Goal: Use online tool/utility: Utilize a website feature to perform a specific function

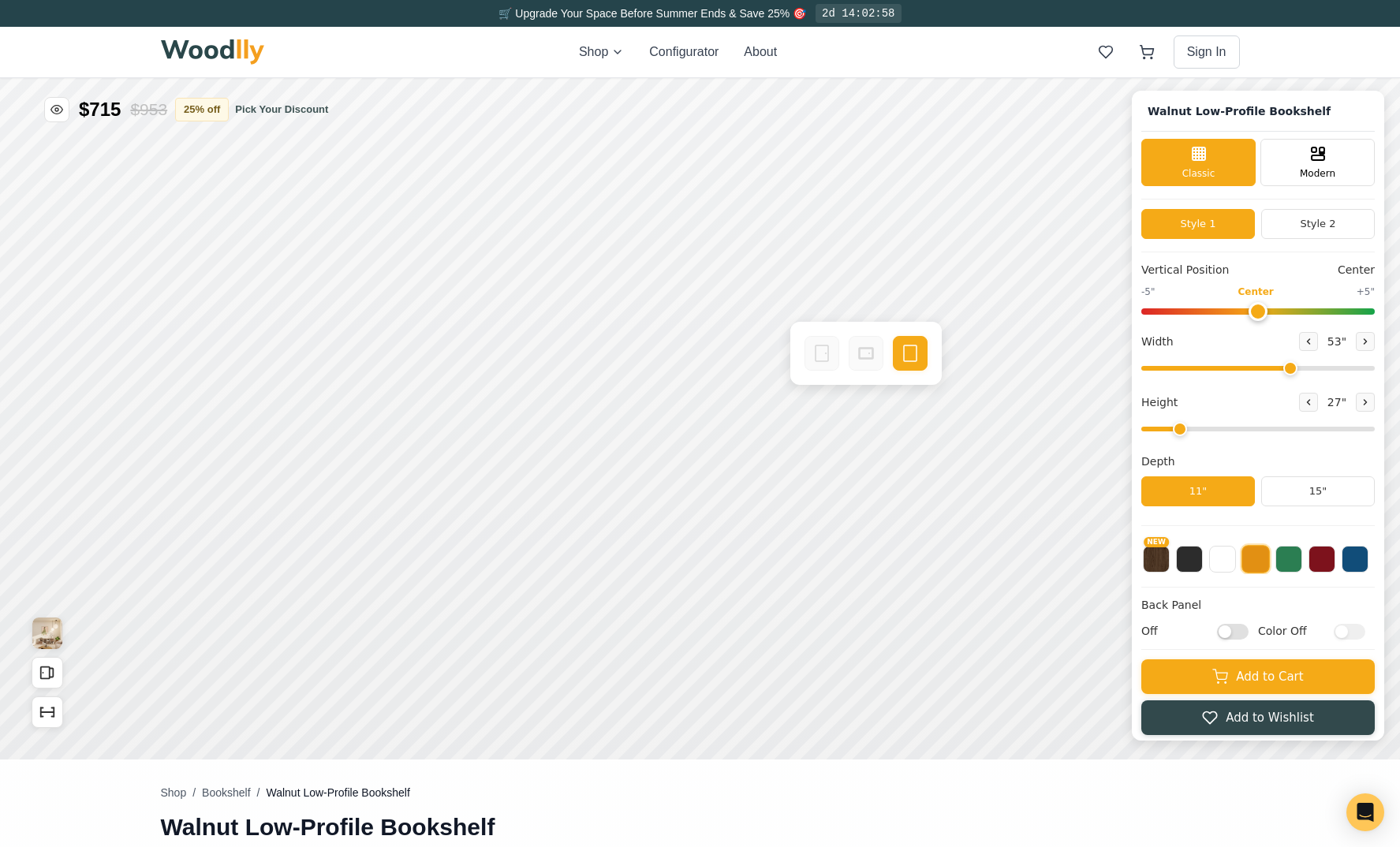
click at [1236, 634] on input "Off" at bounding box center [1233, 632] width 31 height 16
click at [1221, 562] on button at bounding box center [1222, 557] width 26 height 26
click at [1194, 560] on button at bounding box center [1189, 557] width 26 height 26
click at [1244, 634] on input "On" at bounding box center [1233, 632] width 31 height 16
click at [1242, 632] on input "Off" at bounding box center [1233, 632] width 31 height 16
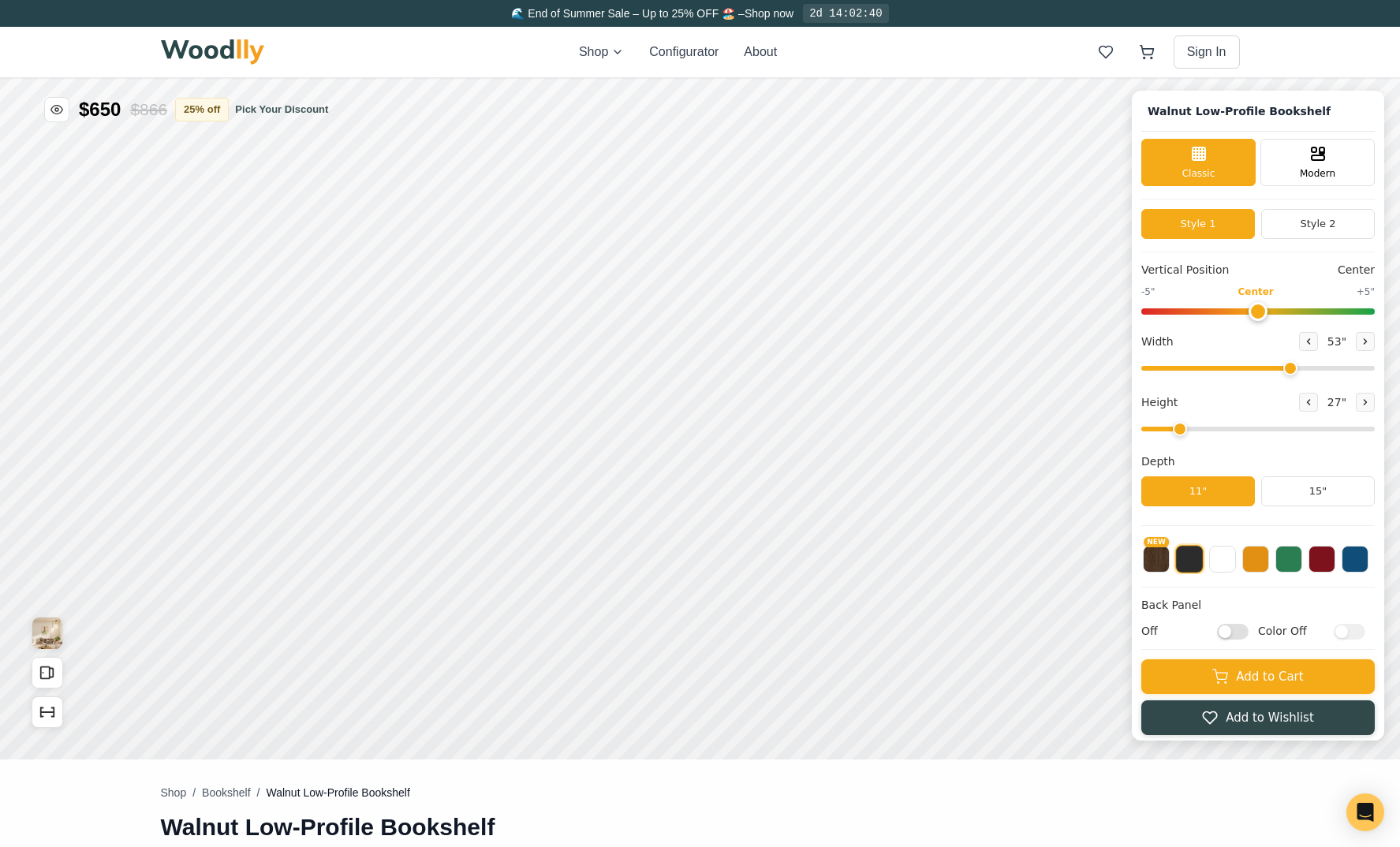
checkbox input "true"
click at [1220, 559] on button at bounding box center [1222, 557] width 26 height 26
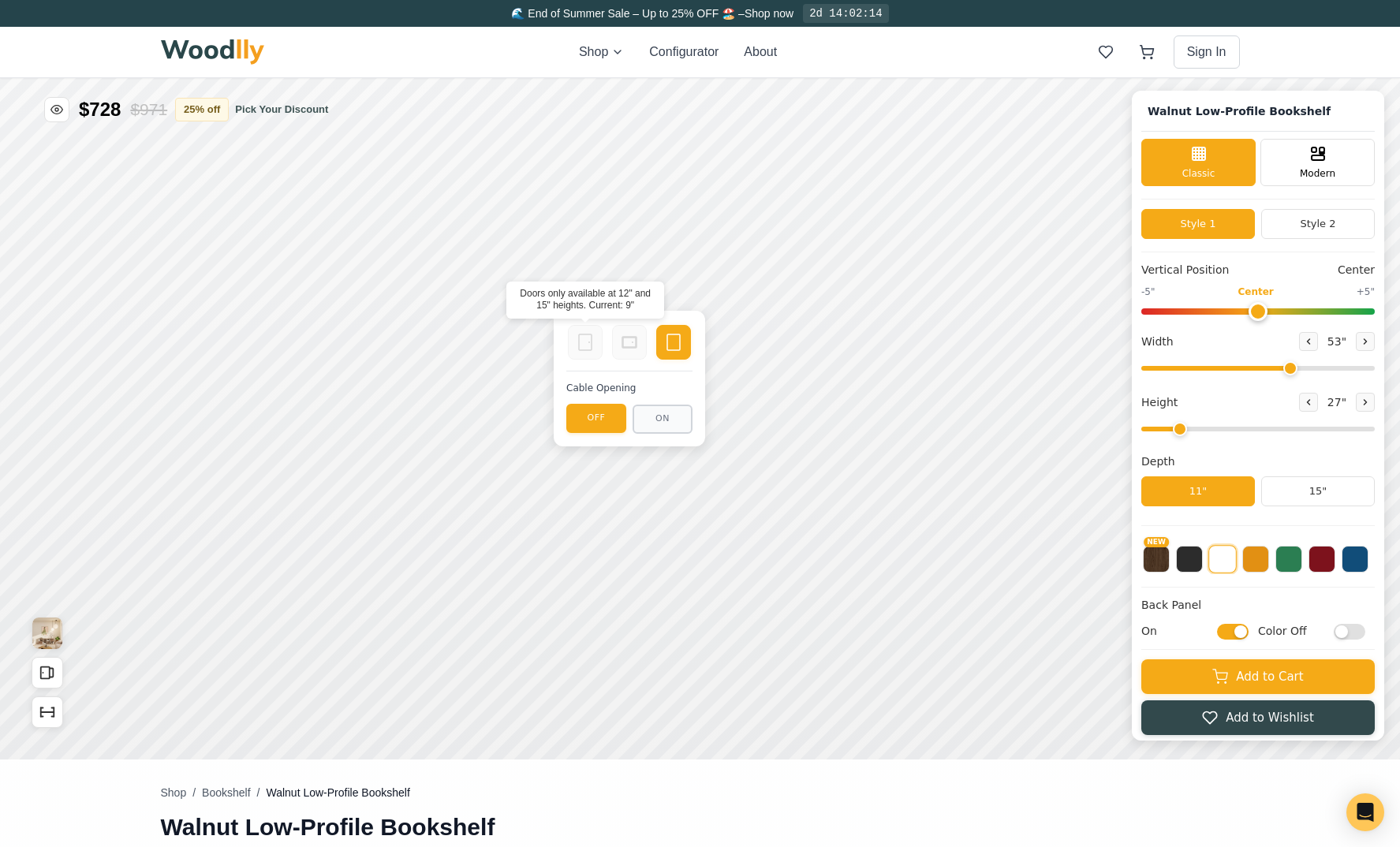
click at [579, 343] on rect at bounding box center [585, 342] width 12 height 16
click at [593, 344] on icon at bounding box center [586, 342] width 19 height 19
click at [677, 347] on icon at bounding box center [674, 342] width 19 height 19
click at [674, 418] on button "ON" at bounding box center [669, 416] width 60 height 29
click at [600, 433] on button "OFF" at bounding box center [596, 423] width 60 height 29
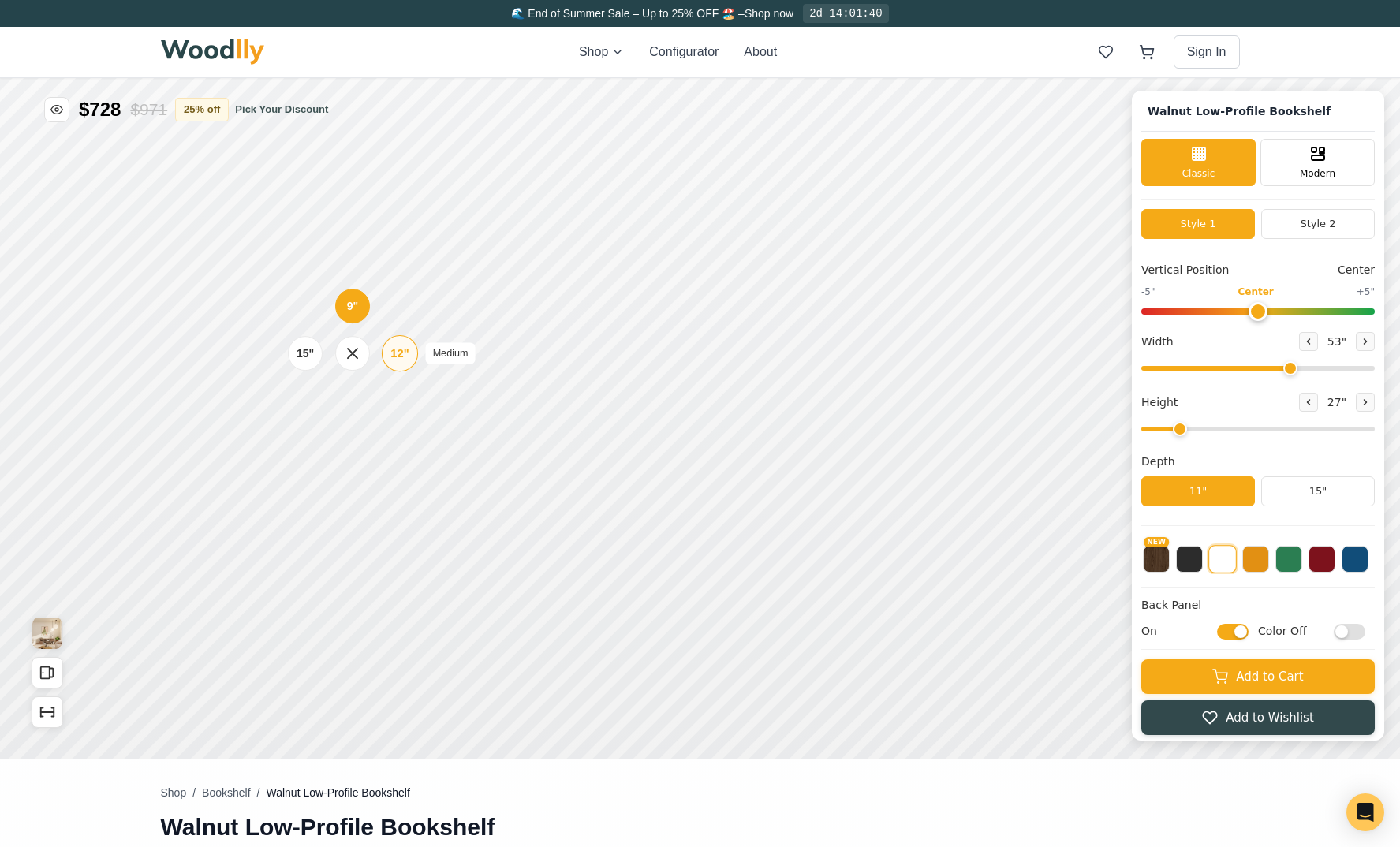
click at [401, 351] on div "12"" at bounding box center [399, 353] width 18 height 17
click at [318, 356] on div "15"" at bounding box center [316, 354] width 18 height 17
click at [370, 313] on div "9"" at bounding box center [369, 308] width 12 height 17
click at [362, 397] on div "9"" at bounding box center [359, 400] width 12 height 17
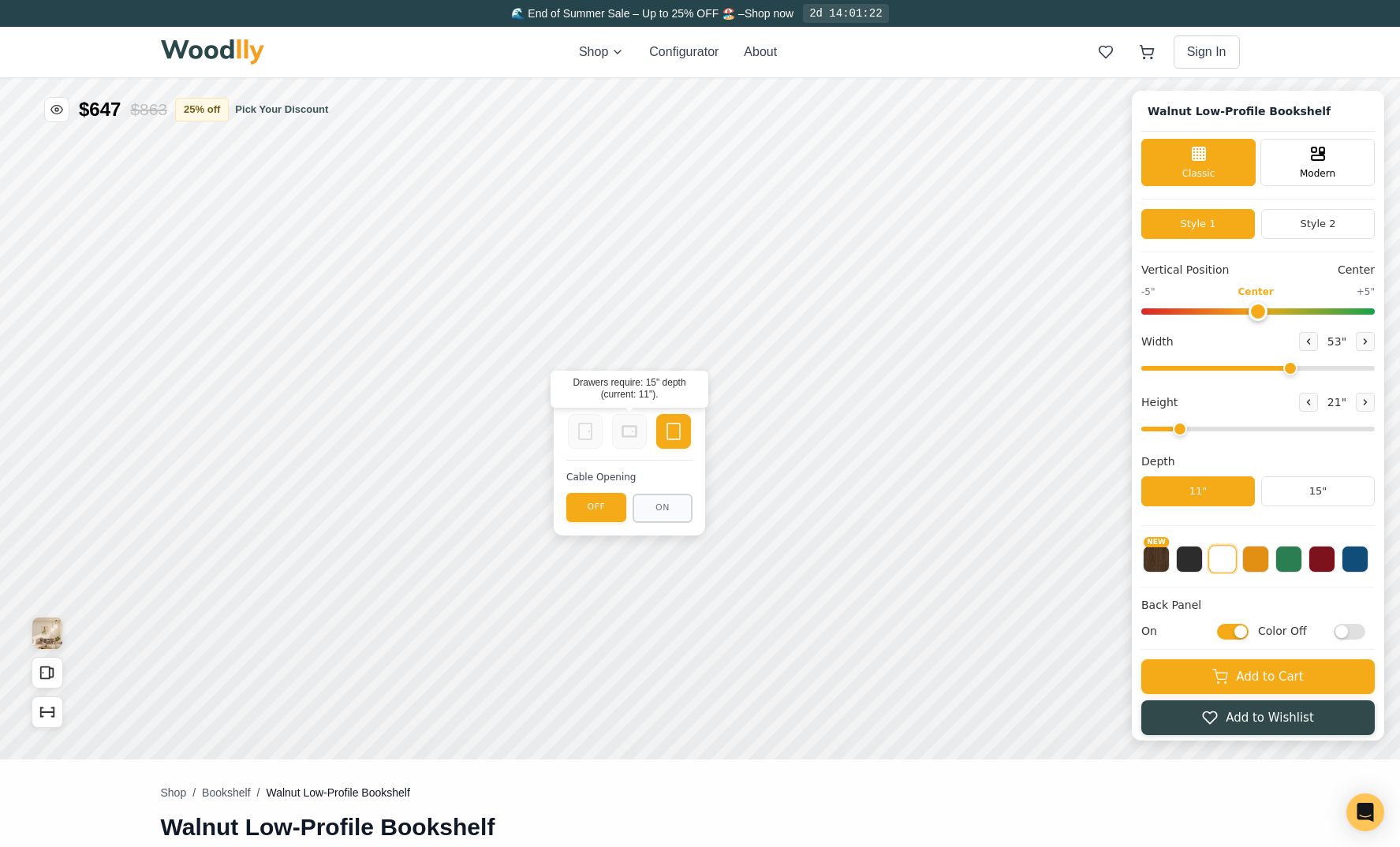
click at [624, 432] on icon at bounding box center [629, 432] width 19 height 19
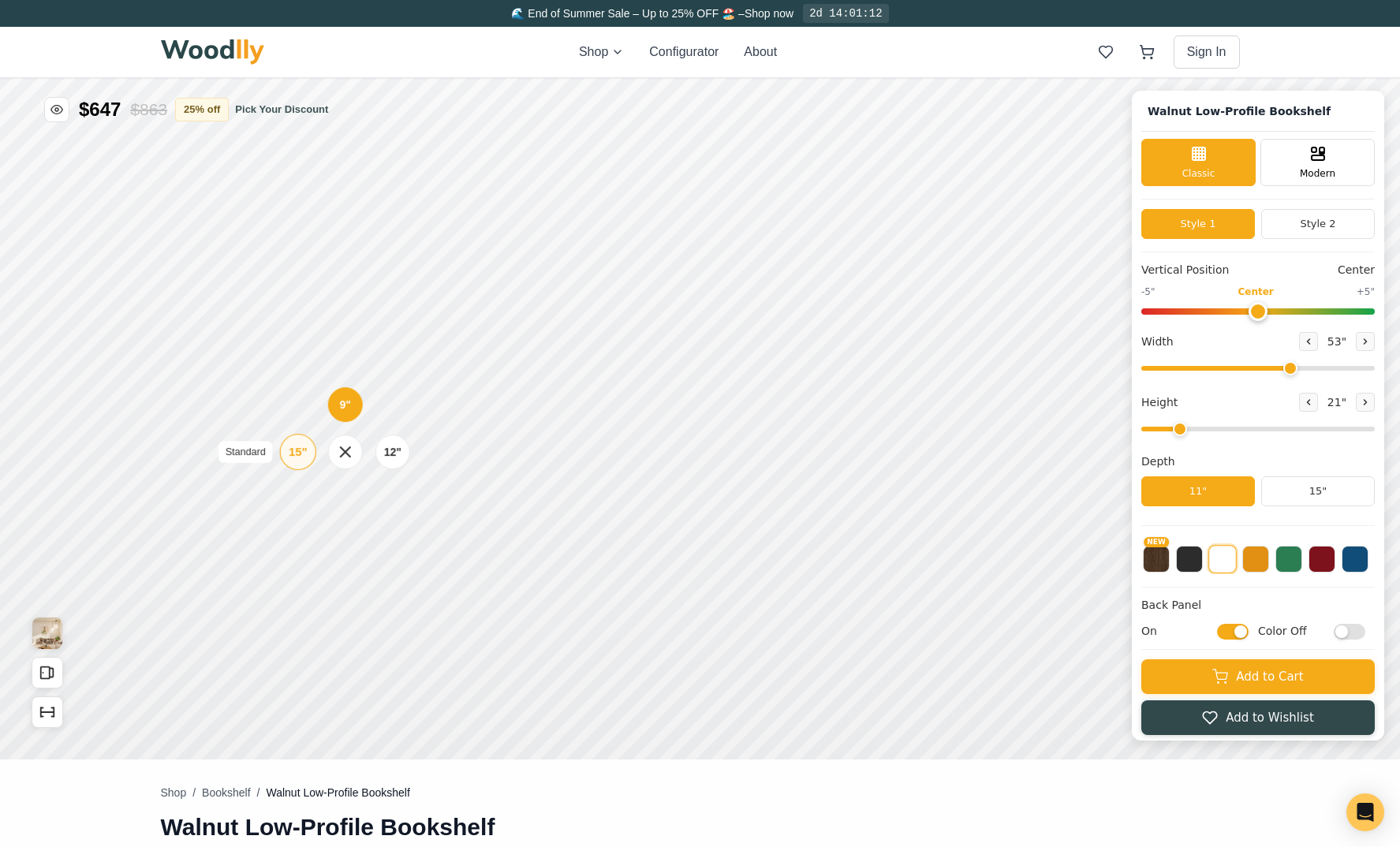
click at [295, 453] on div "15"" at bounding box center [298, 451] width 18 height 17
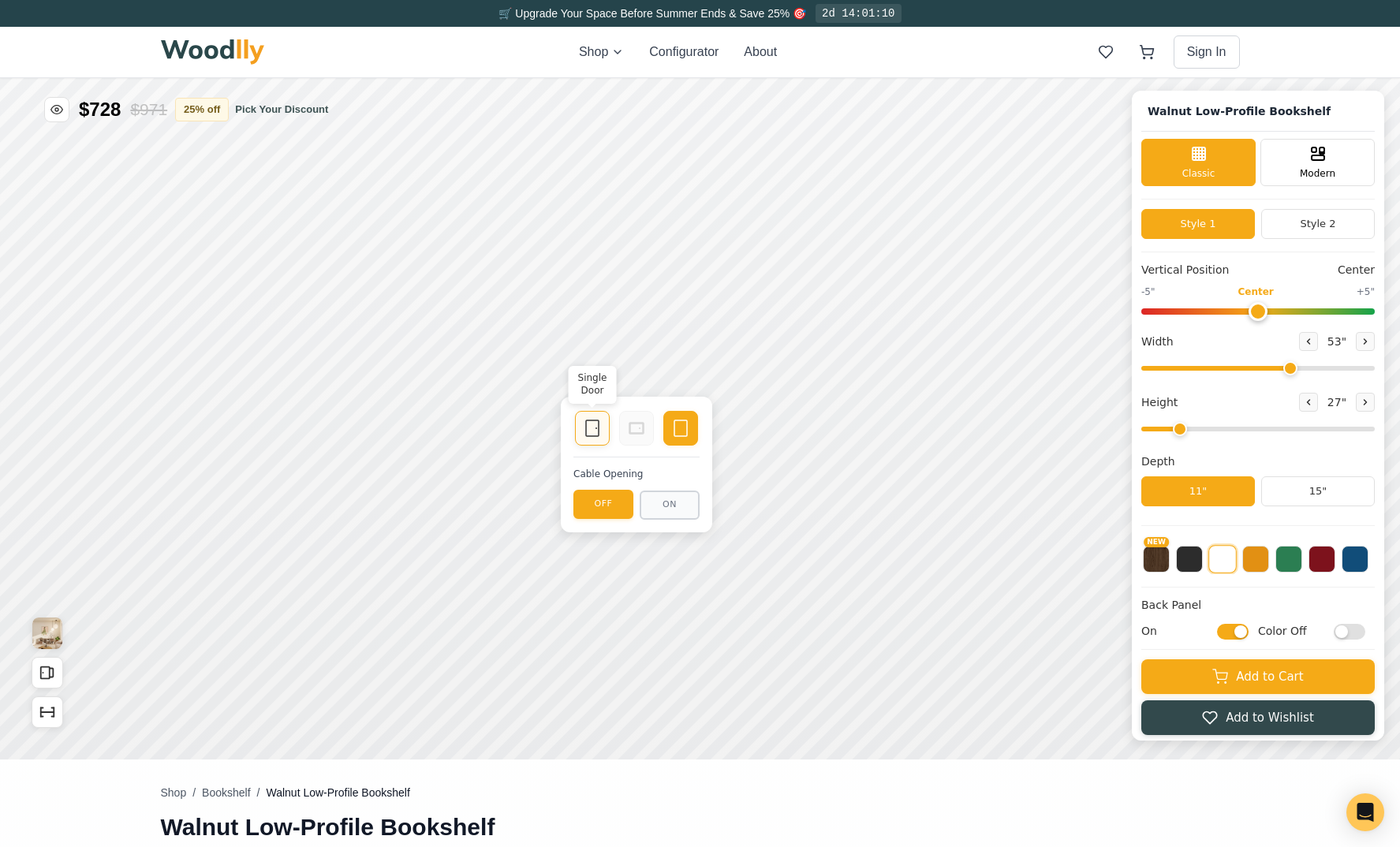
click at [601, 425] on icon at bounding box center [592, 428] width 19 height 19
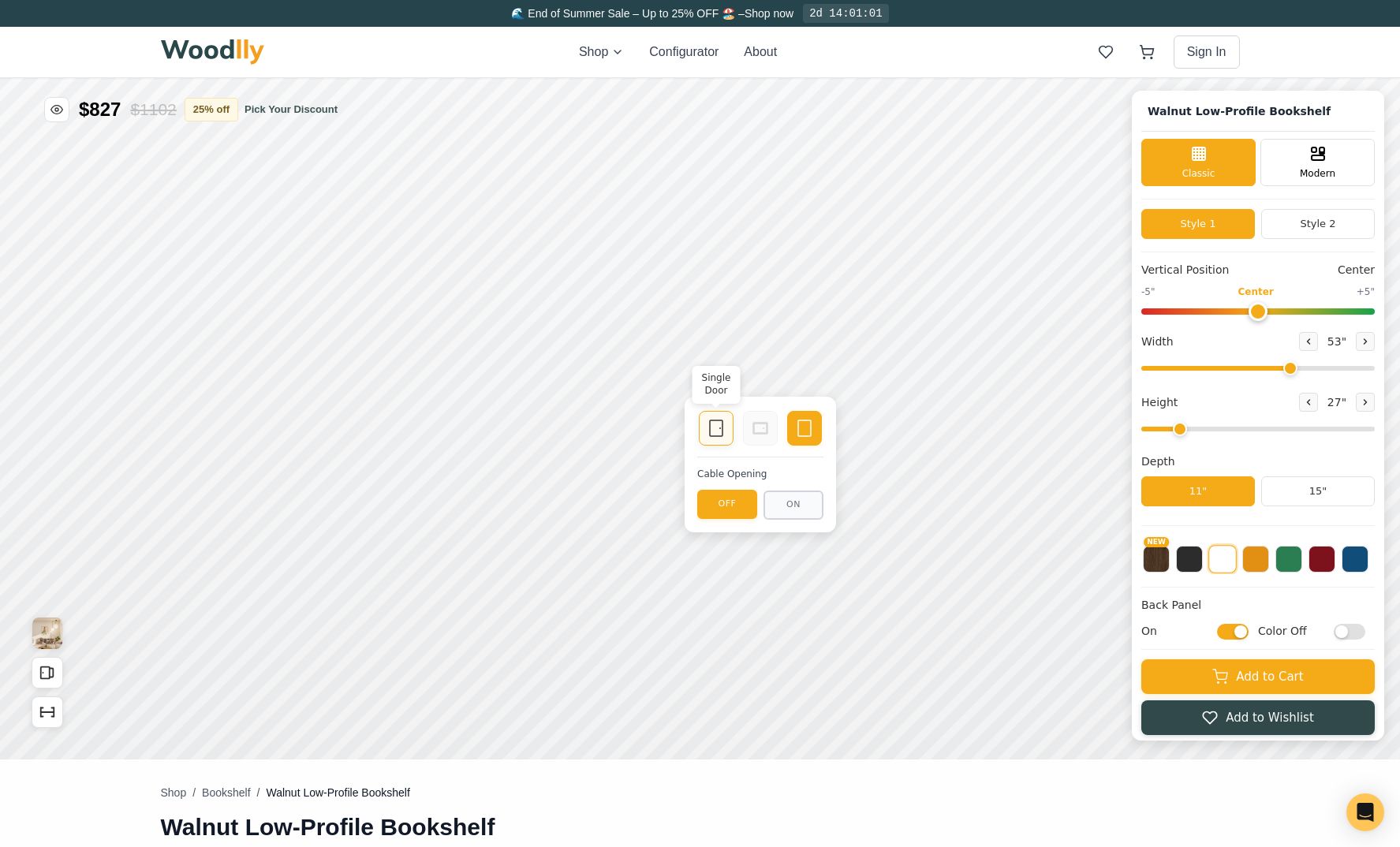
click at [715, 426] on icon at bounding box center [716, 428] width 19 height 19
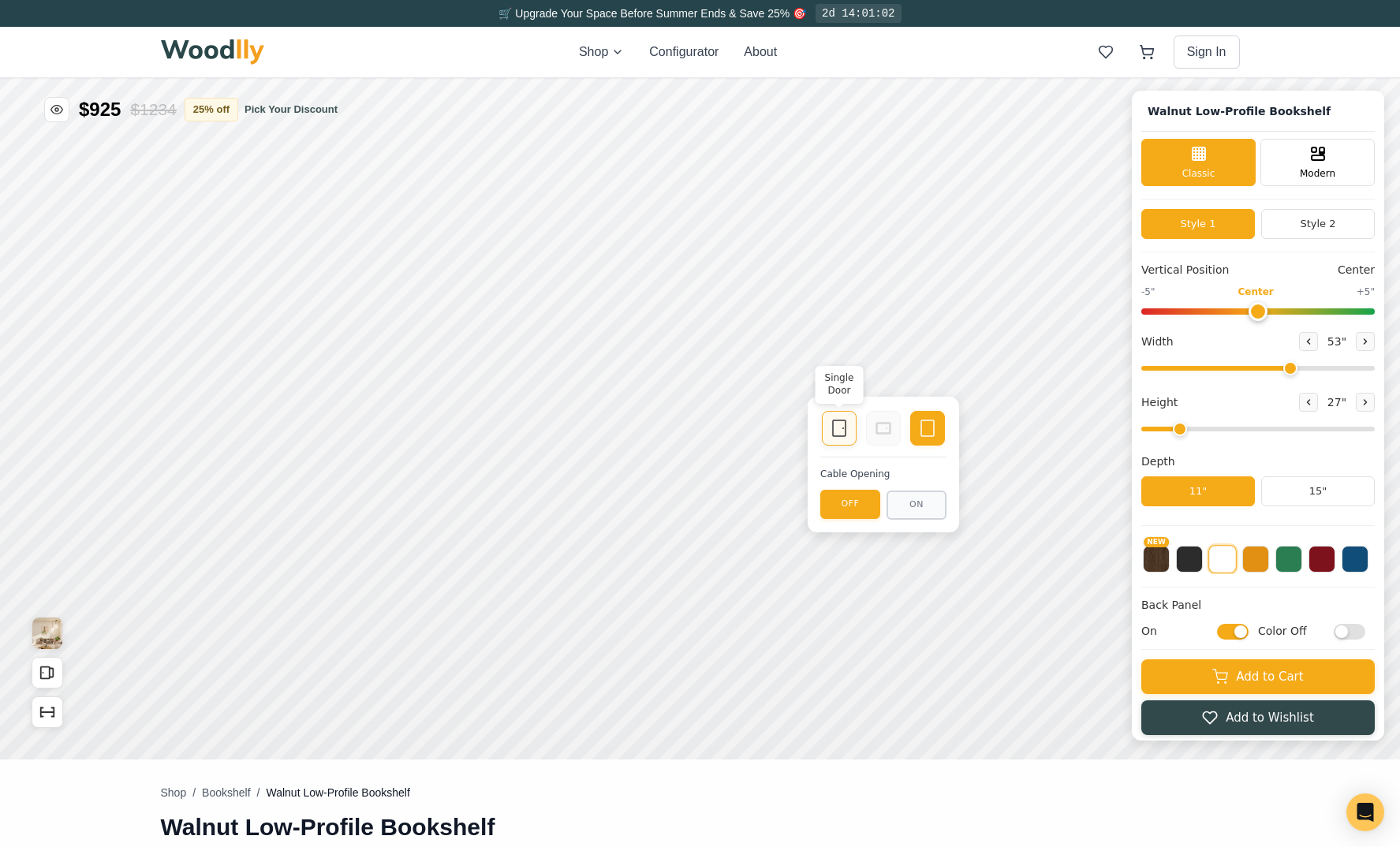
click at [839, 424] on icon at bounding box center [840, 428] width 19 height 19
click at [838, 430] on icon at bounding box center [839, 428] width 19 height 19
click at [922, 433] on icon at bounding box center [927, 428] width 19 height 19
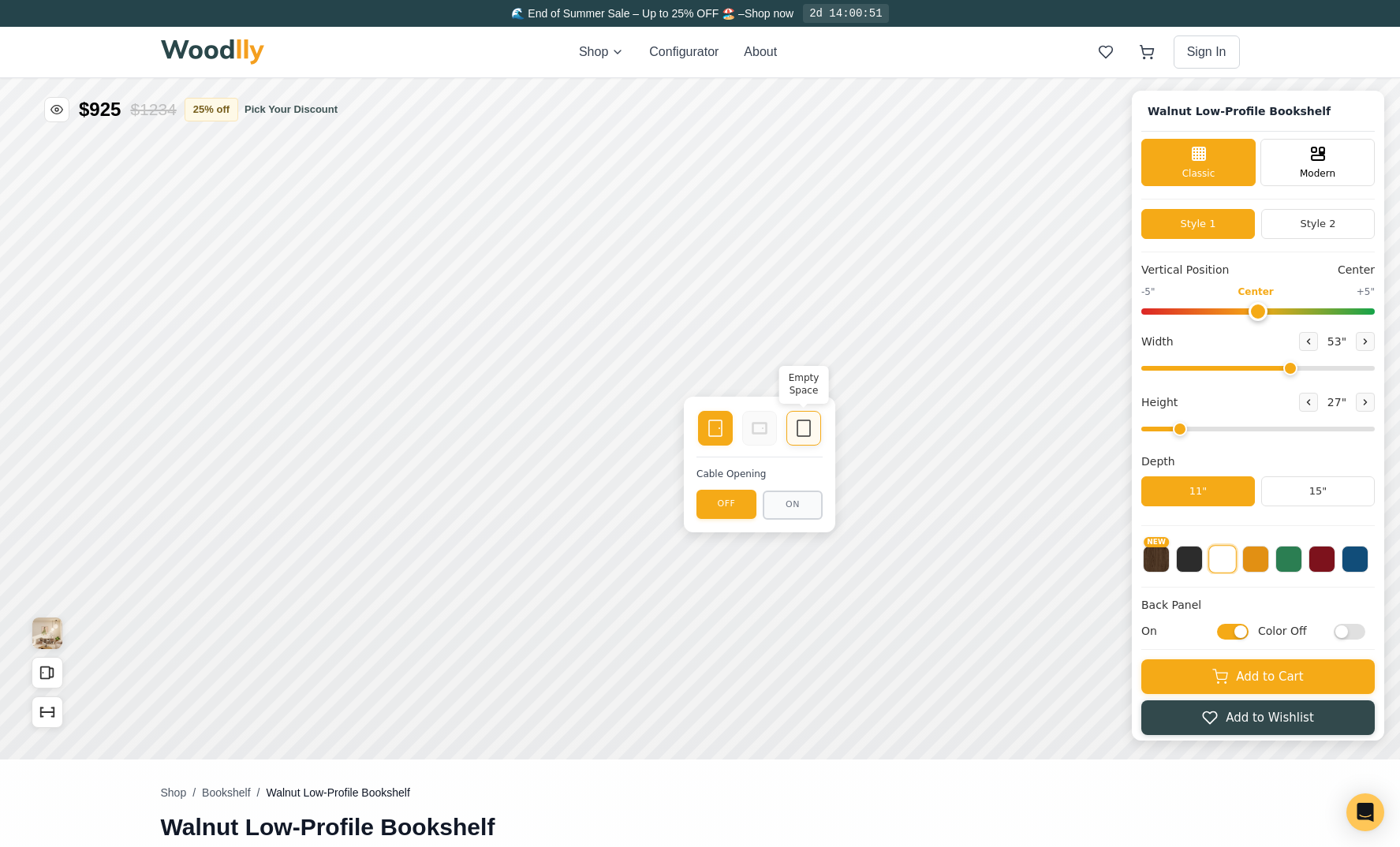
click at [807, 428] on icon at bounding box center [804, 428] width 19 height 19
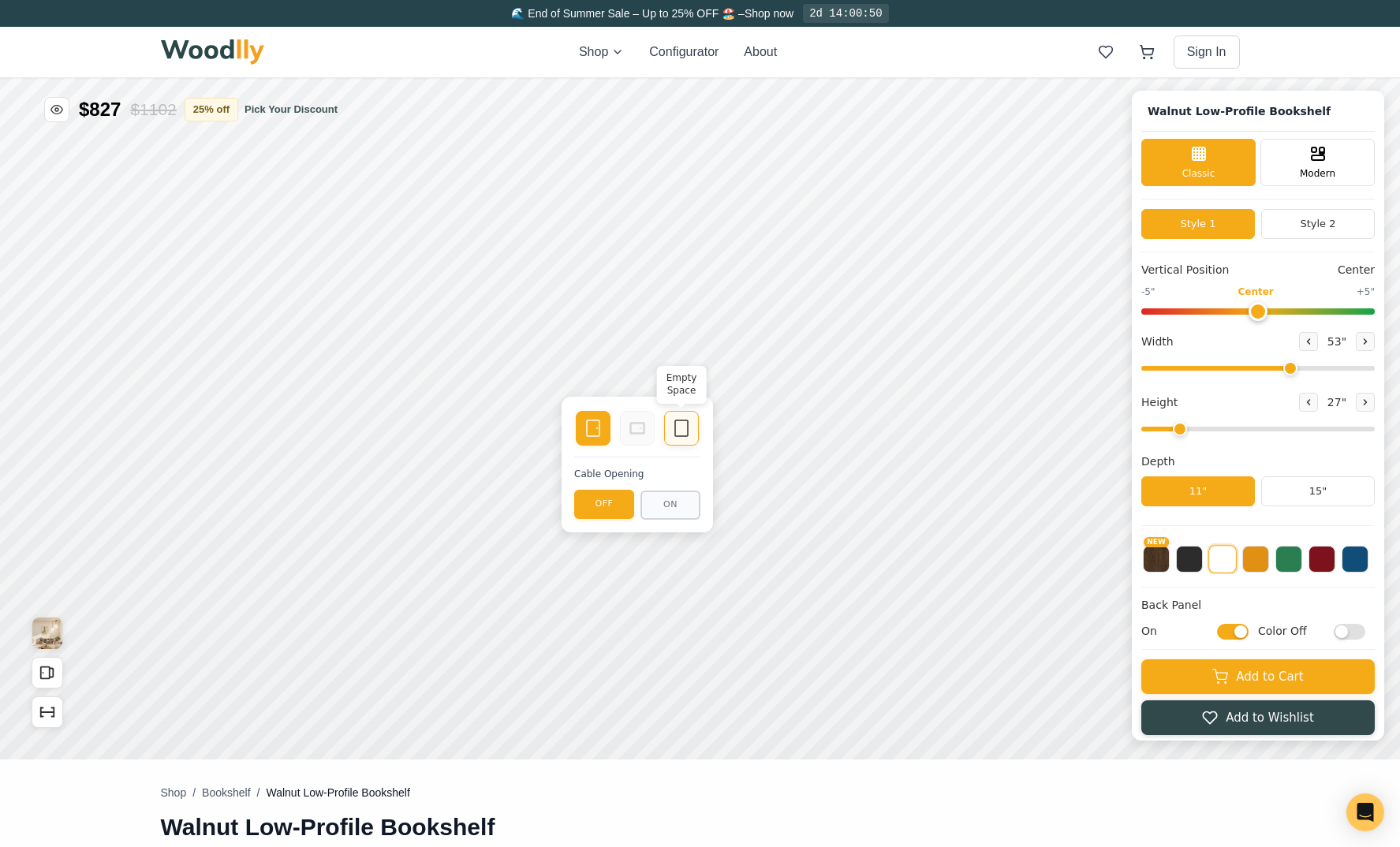
click at [675, 436] on rect at bounding box center [681, 428] width 12 height 16
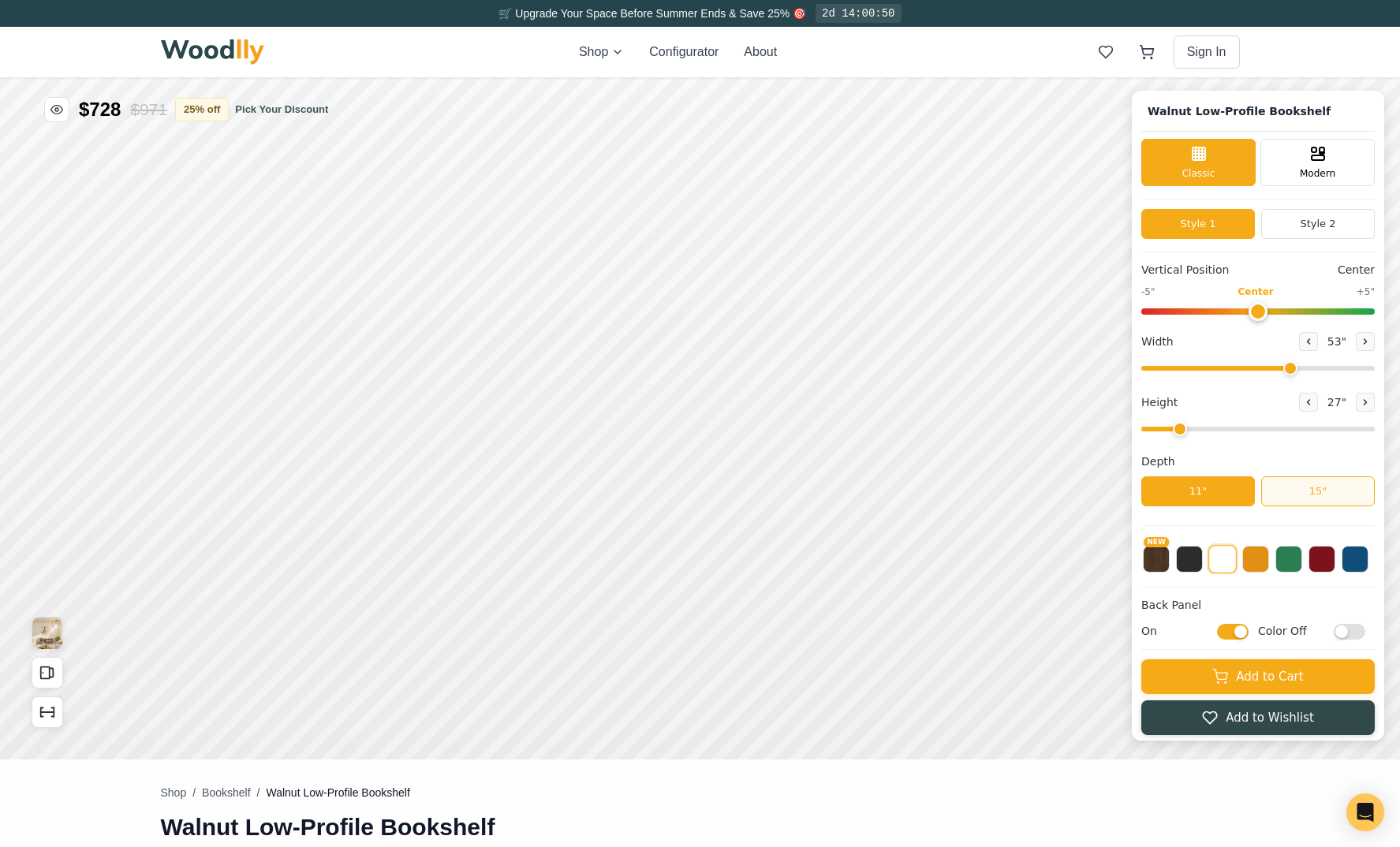
click at [1311, 491] on button "15"" at bounding box center [1318, 491] width 113 height 30
click at [1211, 489] on button "11"" at bounding box center [1198, 491] width 113 height 30
click at [1297, 499] on button "15"" at bounding box center [1318, 491] width 113 height 30
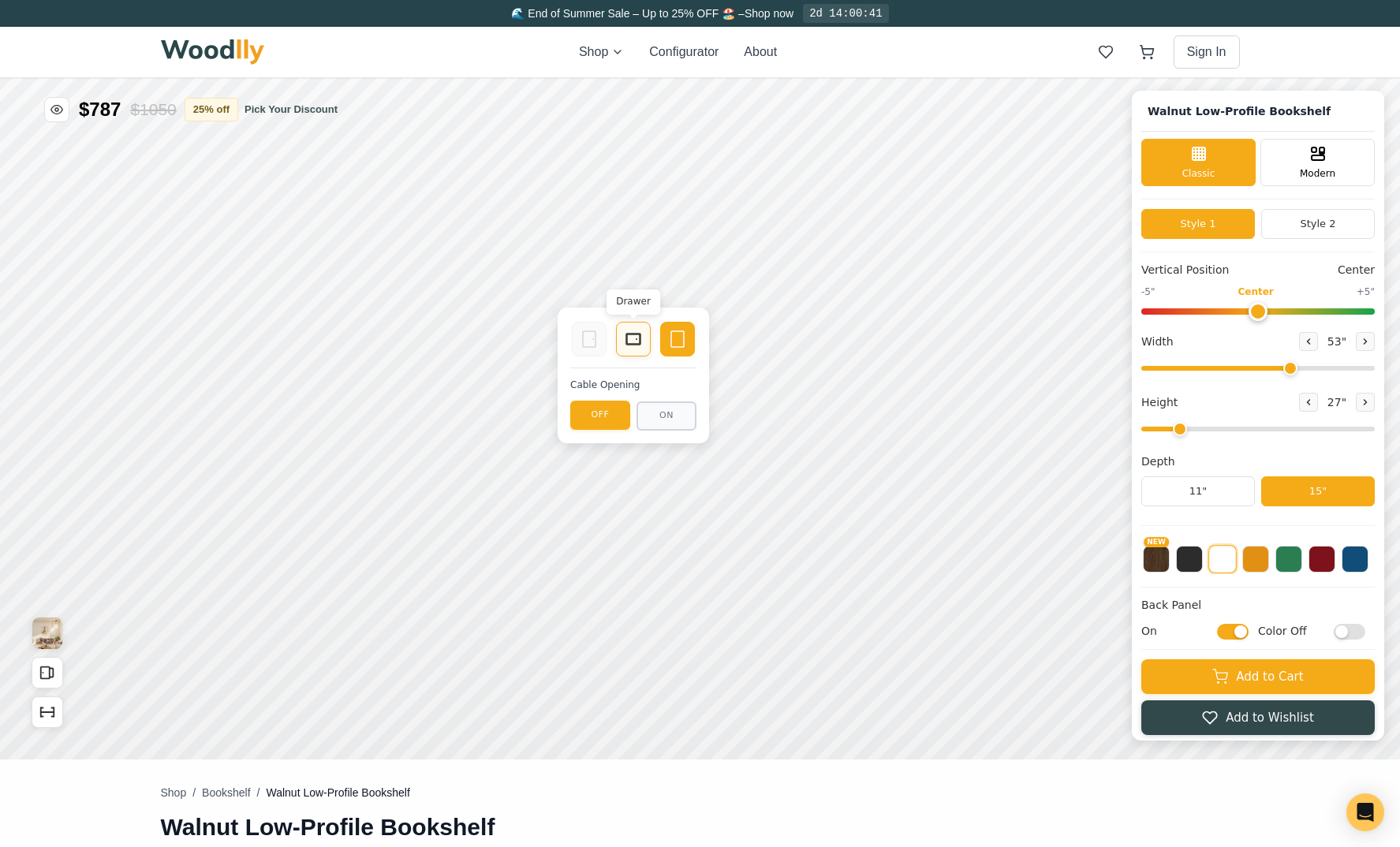
click at [632, 344] on rect at bounding box center [633, 339] width 14 height 11
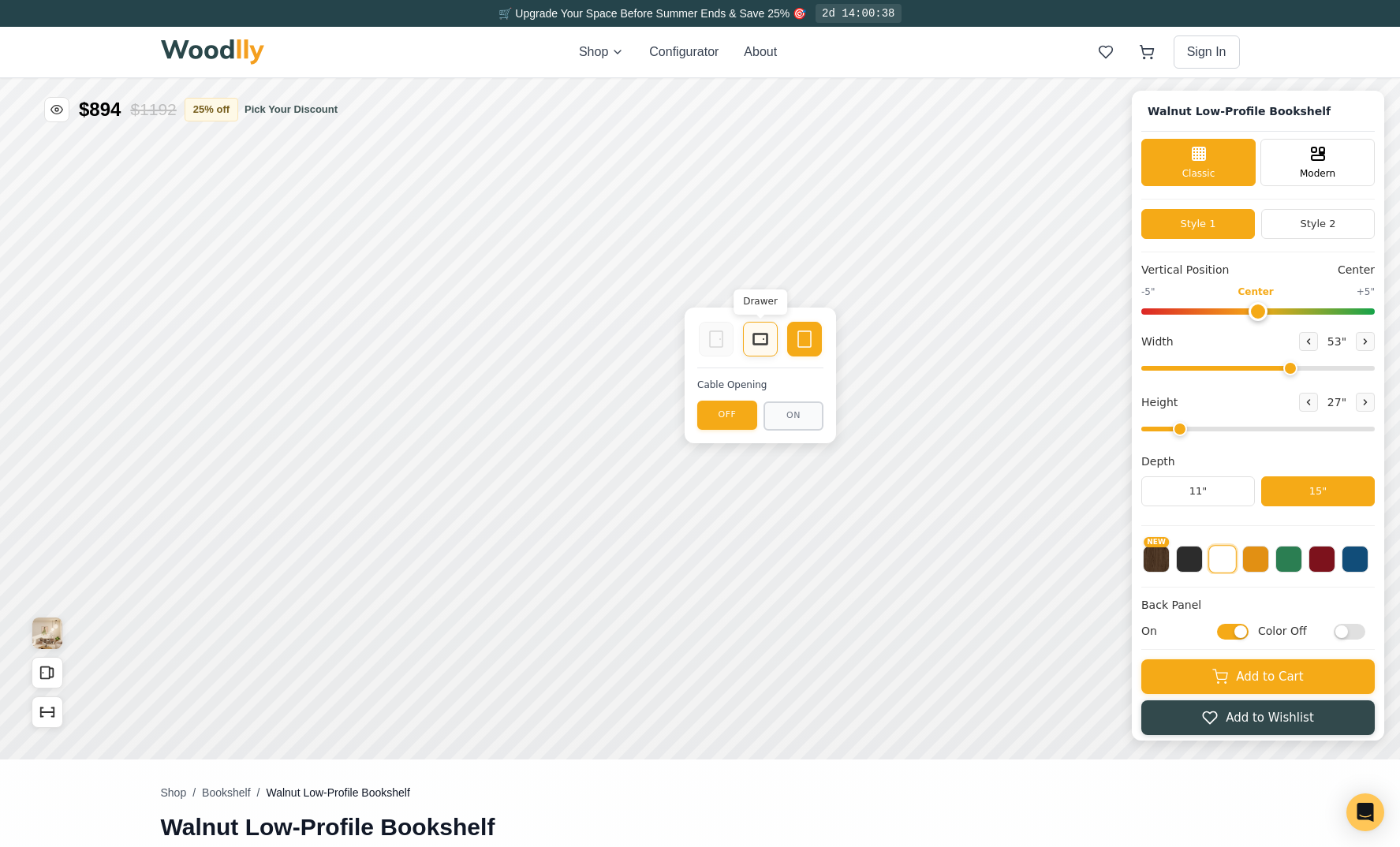
click at [760, 342] on icon at bounding box center [760, 339] width 19 height 19
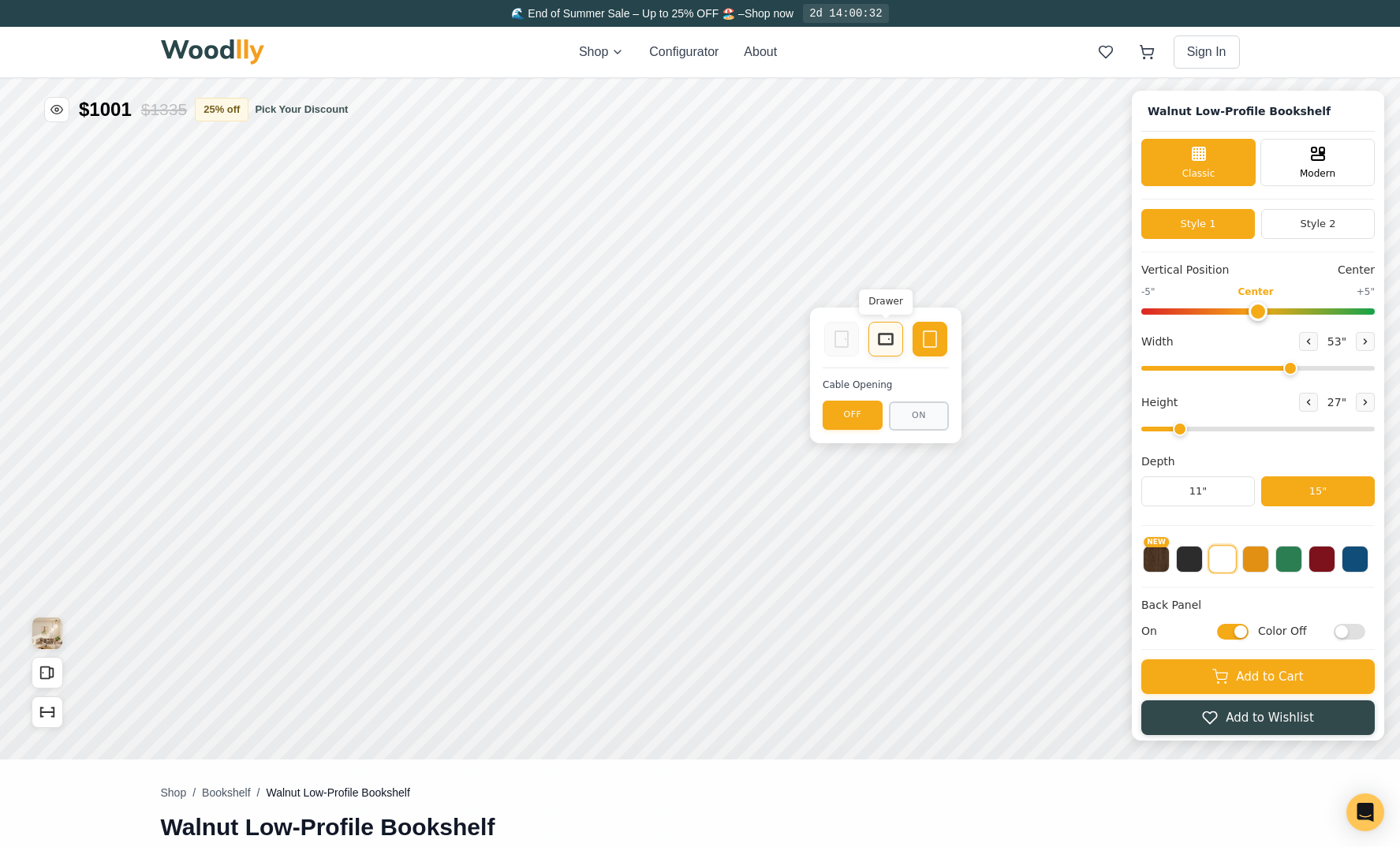
click at [883, 341] on icon at bounding box center [886, 339] width 19 height 19
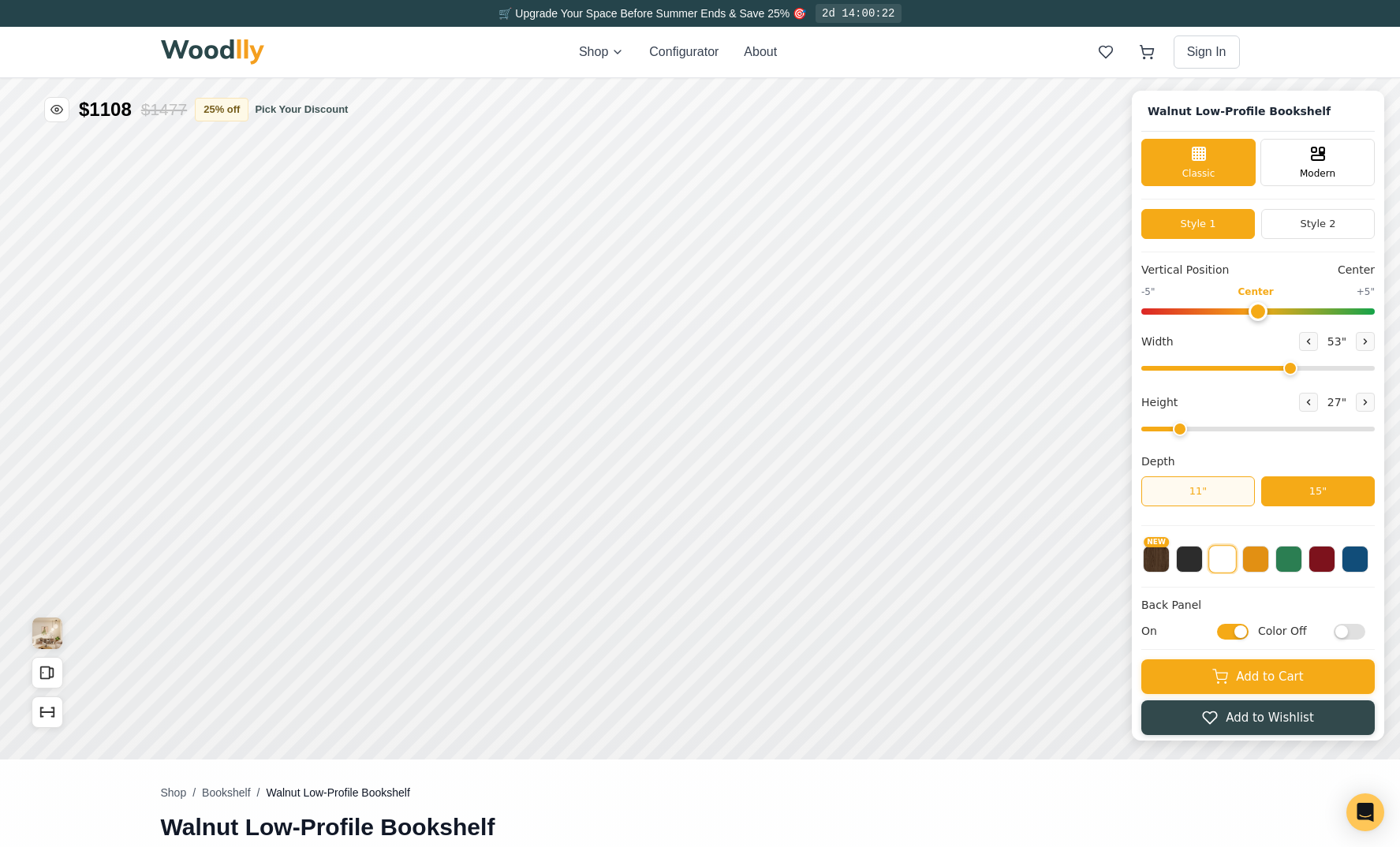
click at [1211, 499] on button "11"" at bounding box center [1198, 491] width 113 height 30
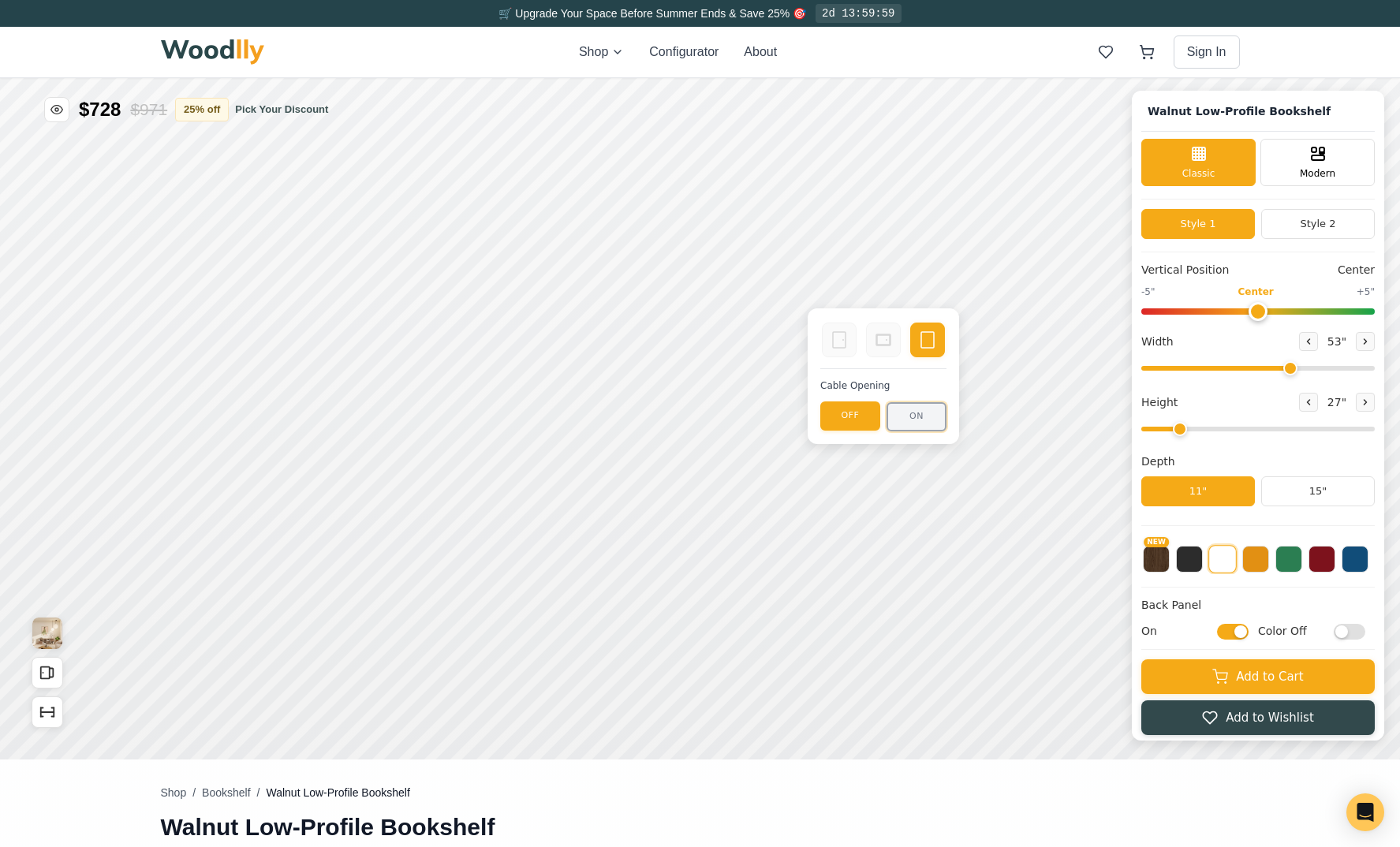
click at [922, 415] on button "ON" at bounding box center [916, 416] width 60 height 29
type input "0"
click at [1254, 314] on input "range" at bounding box center [1257, 312] width 233 height 7
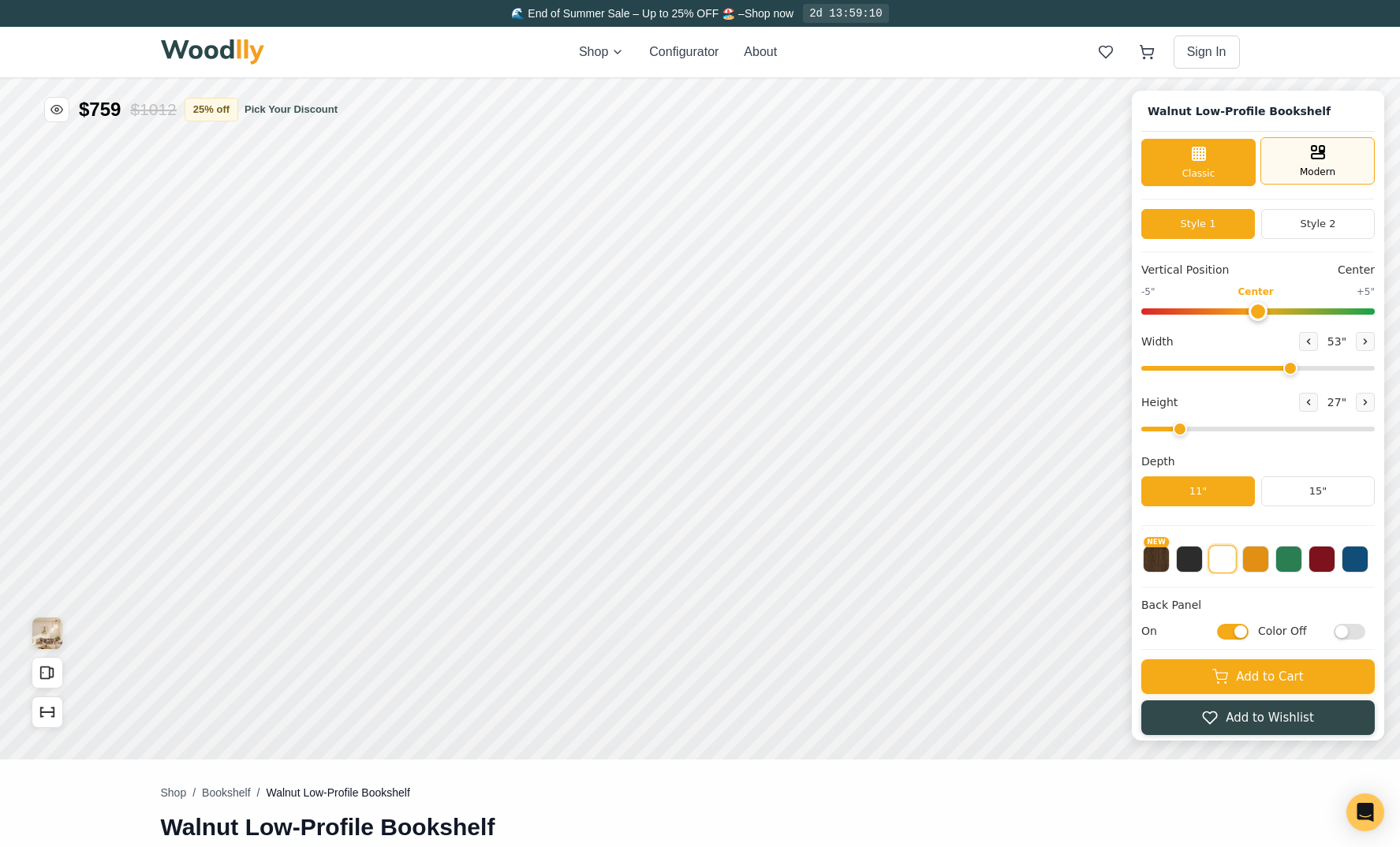
click at [1328, 174] on span "Modern" at bounding box center [1318, 172] width 36 height 14
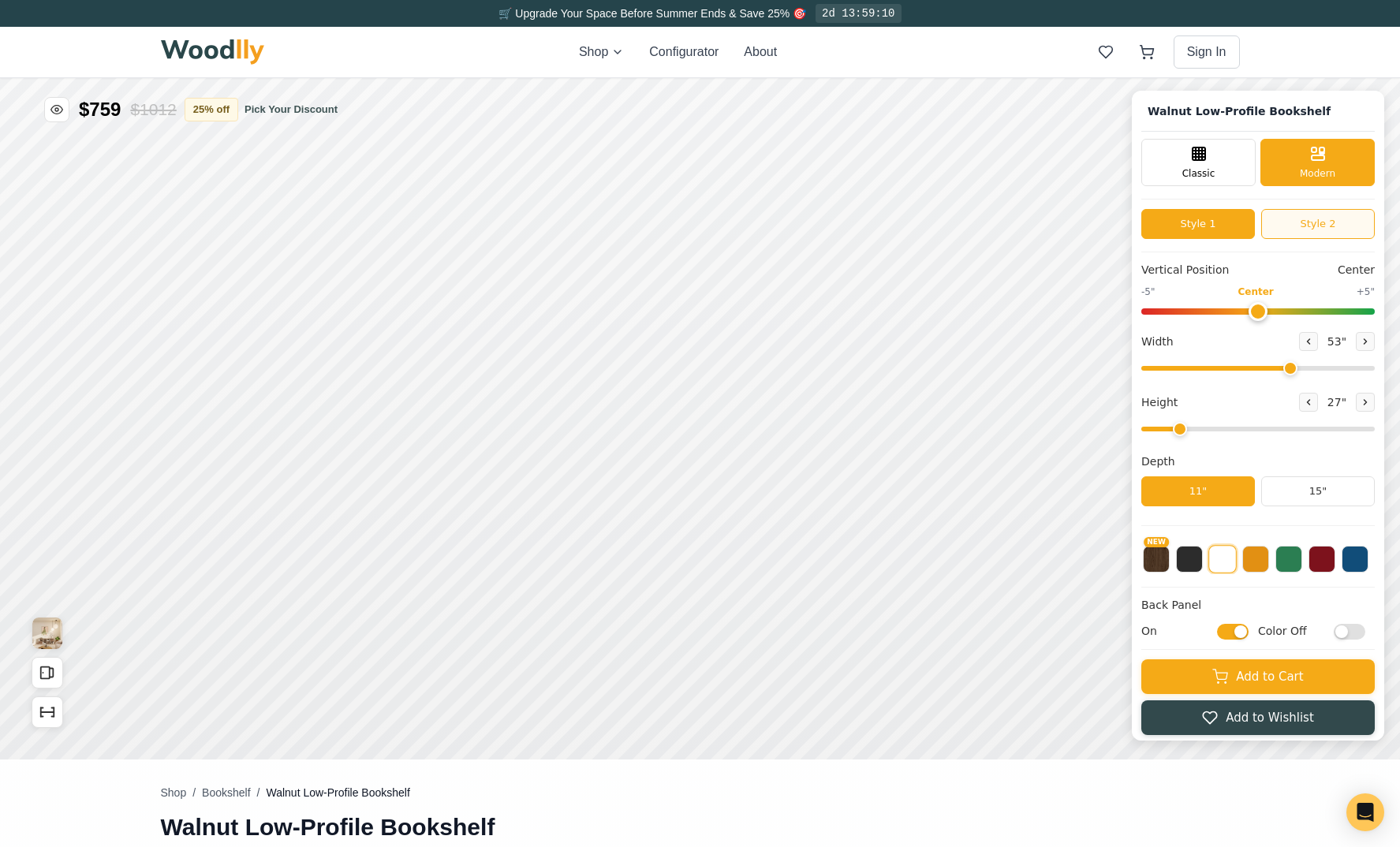
click at [1321, 222] on button "Style 2" at bounding box center [1318, 224] width 113 height 30
drag, startPoint x: 1213, startPoint y: 218, endPoint x: 1213, endPoint y: 209, distance: 9.0
click at [1213, 218] on button "Style 1" at bounding box center [1198, 224] width 113 height 30
click at [1218, 165] on div "Classic" at bounding box center [1198, 161] width 114 height 47
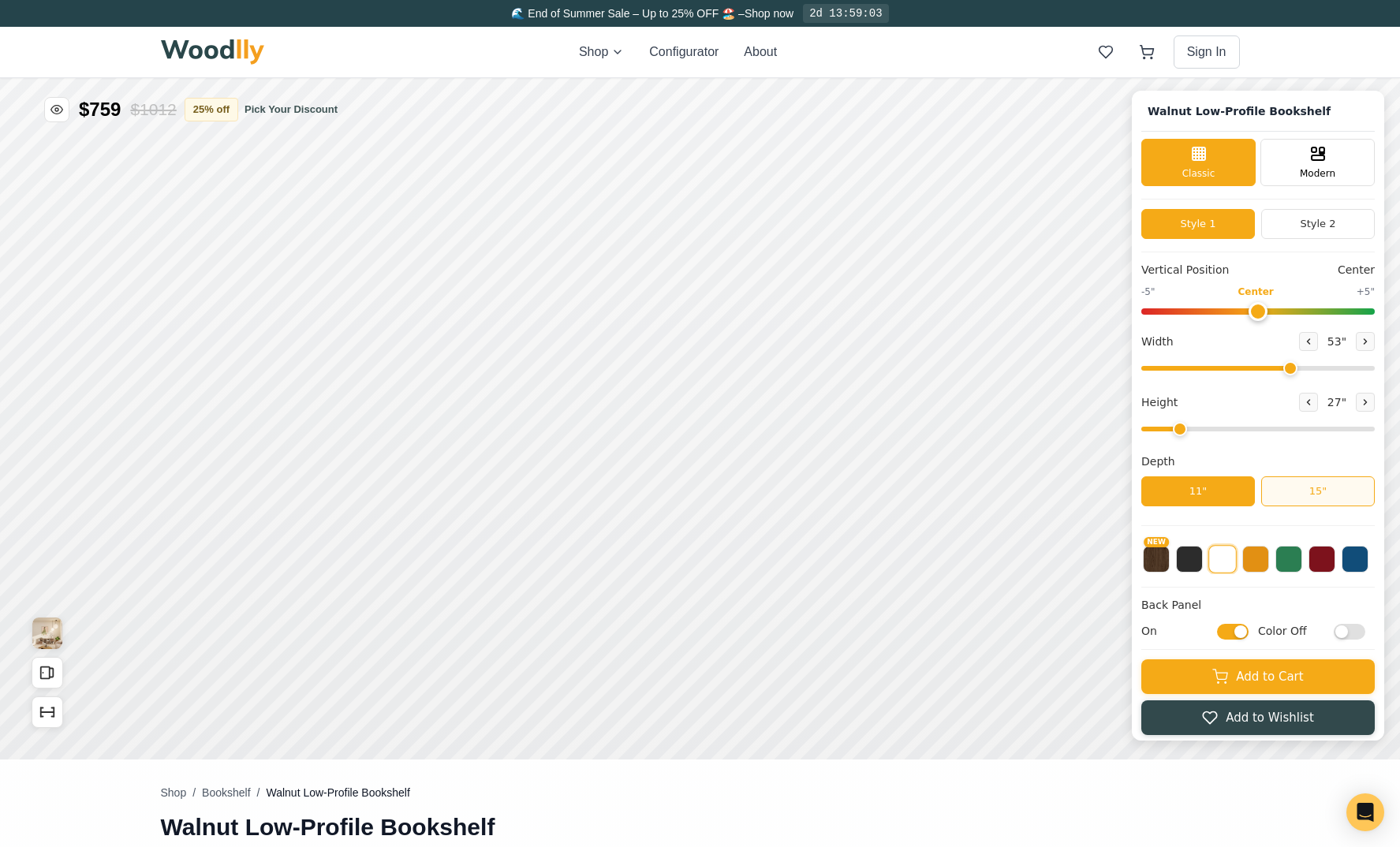
click at [1323, 491] on button "15"" at bounding box center [1318, 491] width 113 height 30
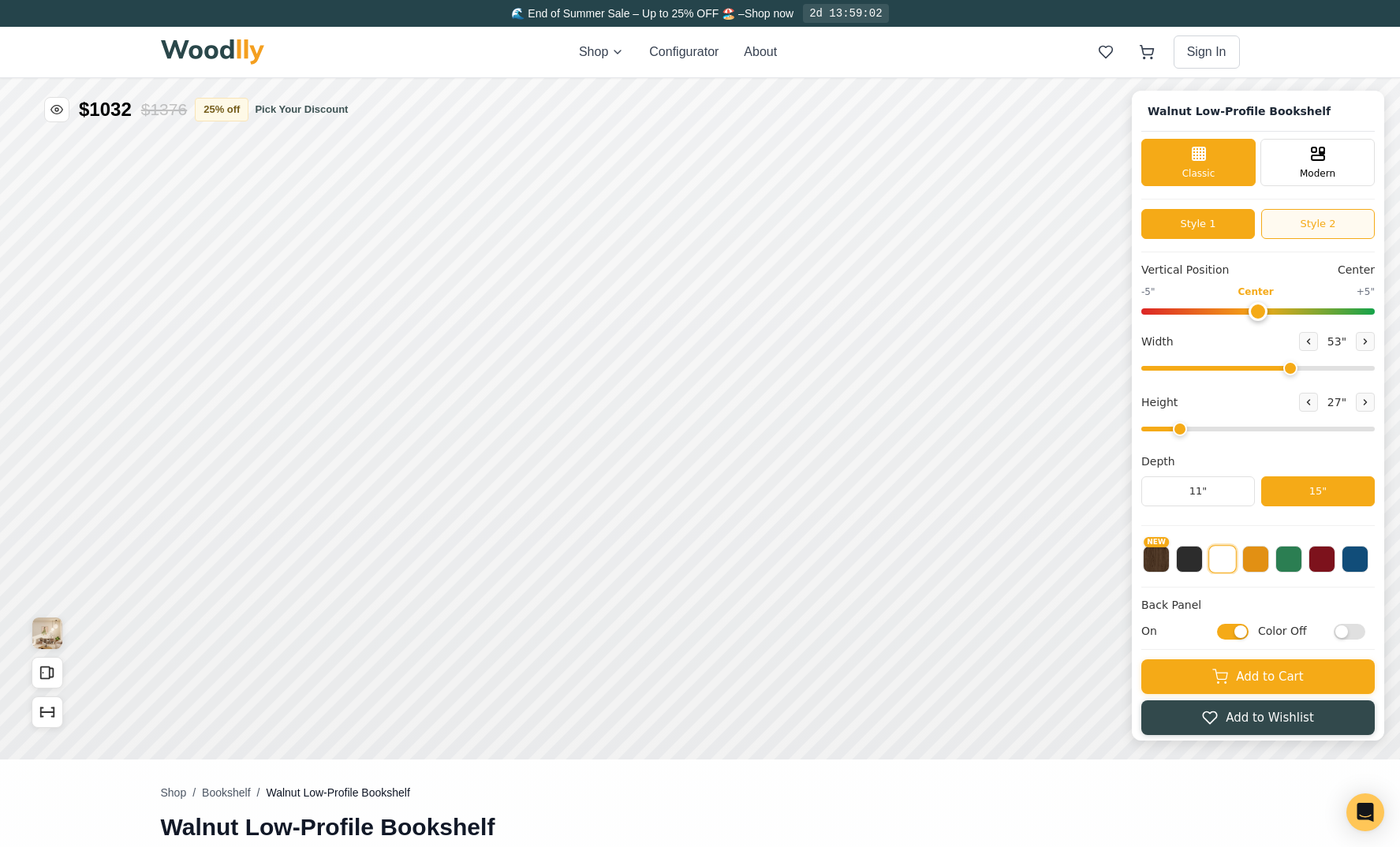
click at [1299, 232] on button "Style 2" at bounding box center [1318, 224] width 113 height 30
click at [1206, 229] on button "Style 1" at bounding box center [1198, 224] width 113 height 30
click at [1203, 488] on button "11"" at bounding box center [1198, 491] width 113 height 30
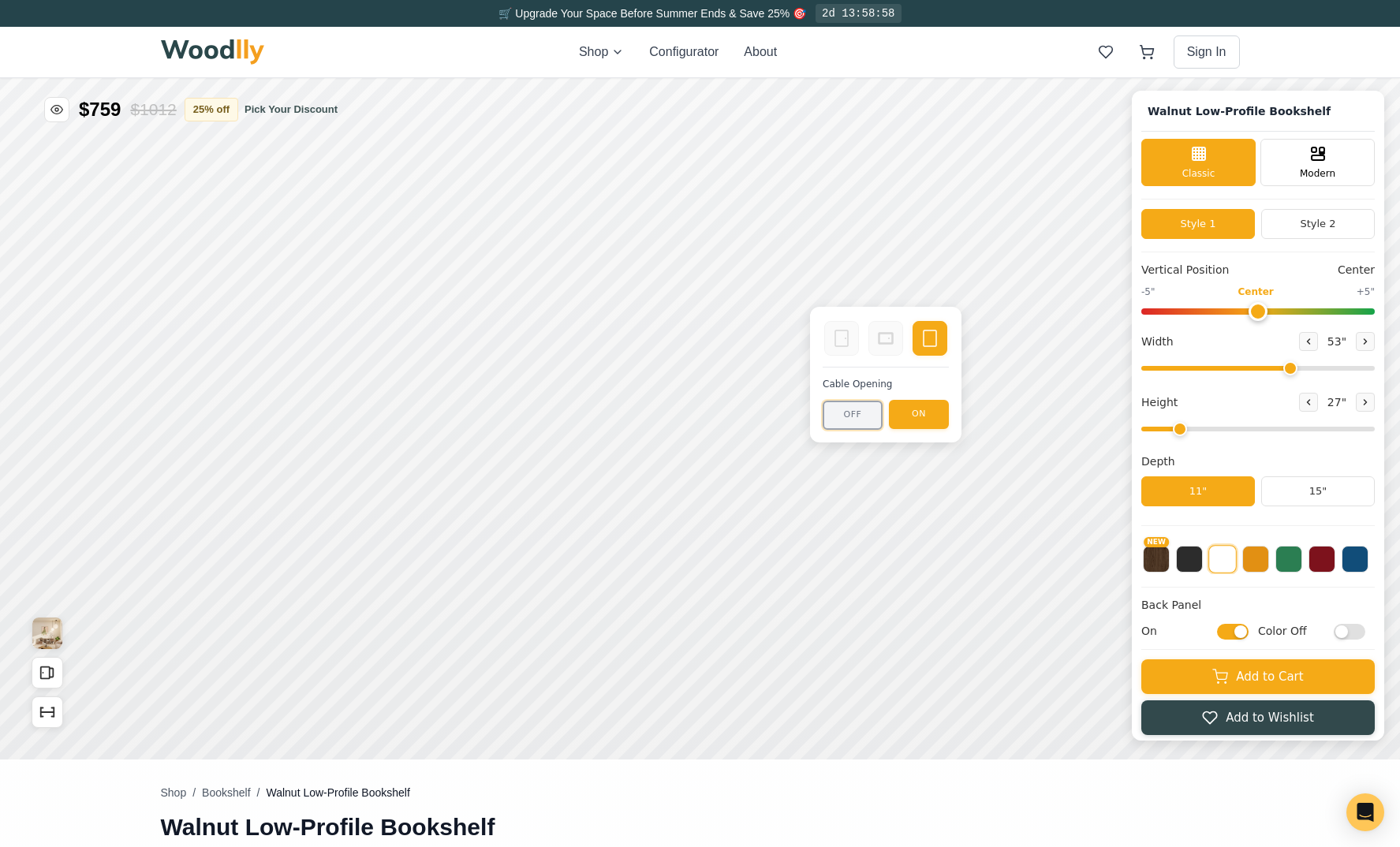
click at [842, 411] on button "OFF" at bounding box center [852, 415] width 60 height 29
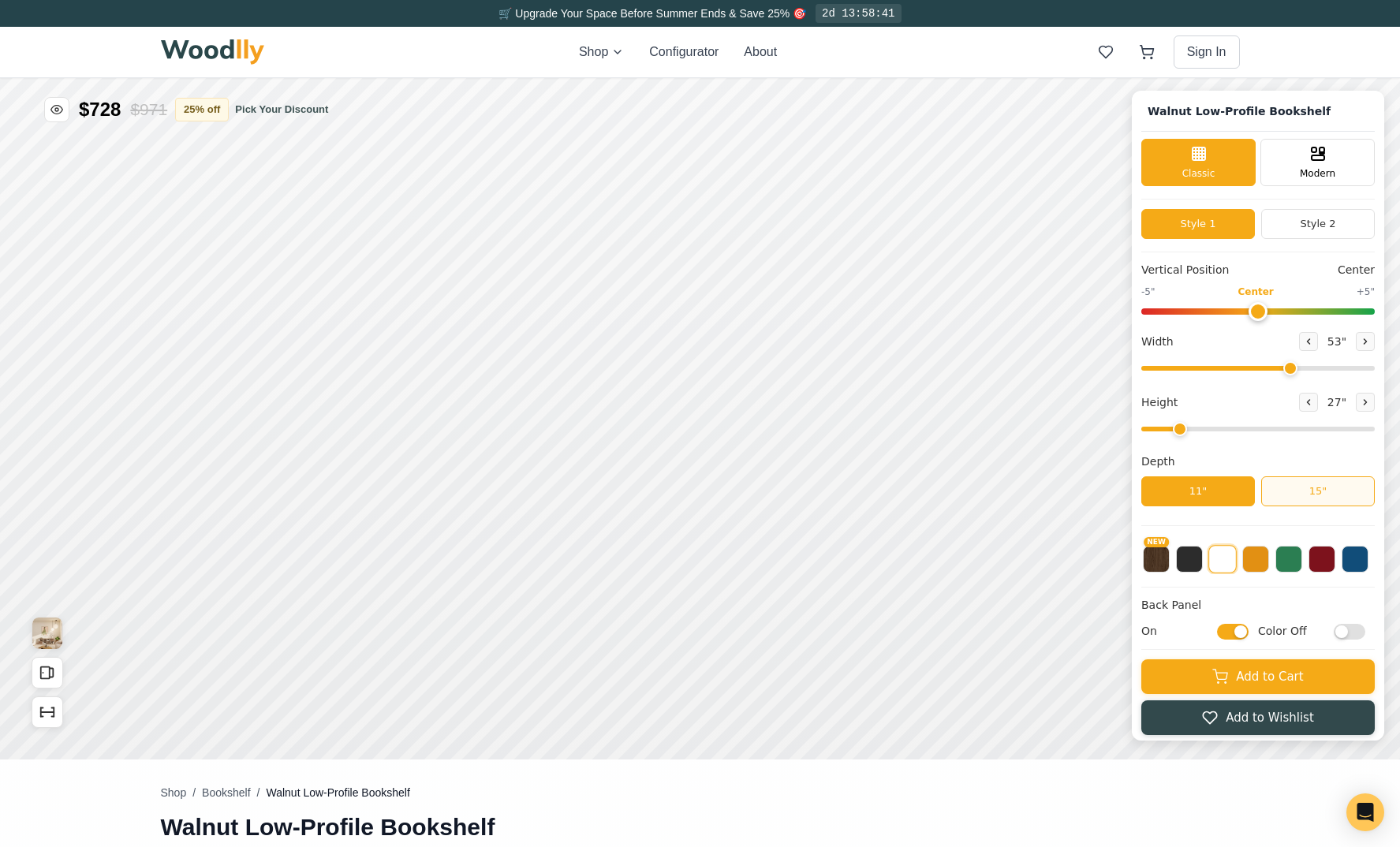
click at [1334, 487] on button "15"" at bounding box center [1318, 491] width 113 height 30
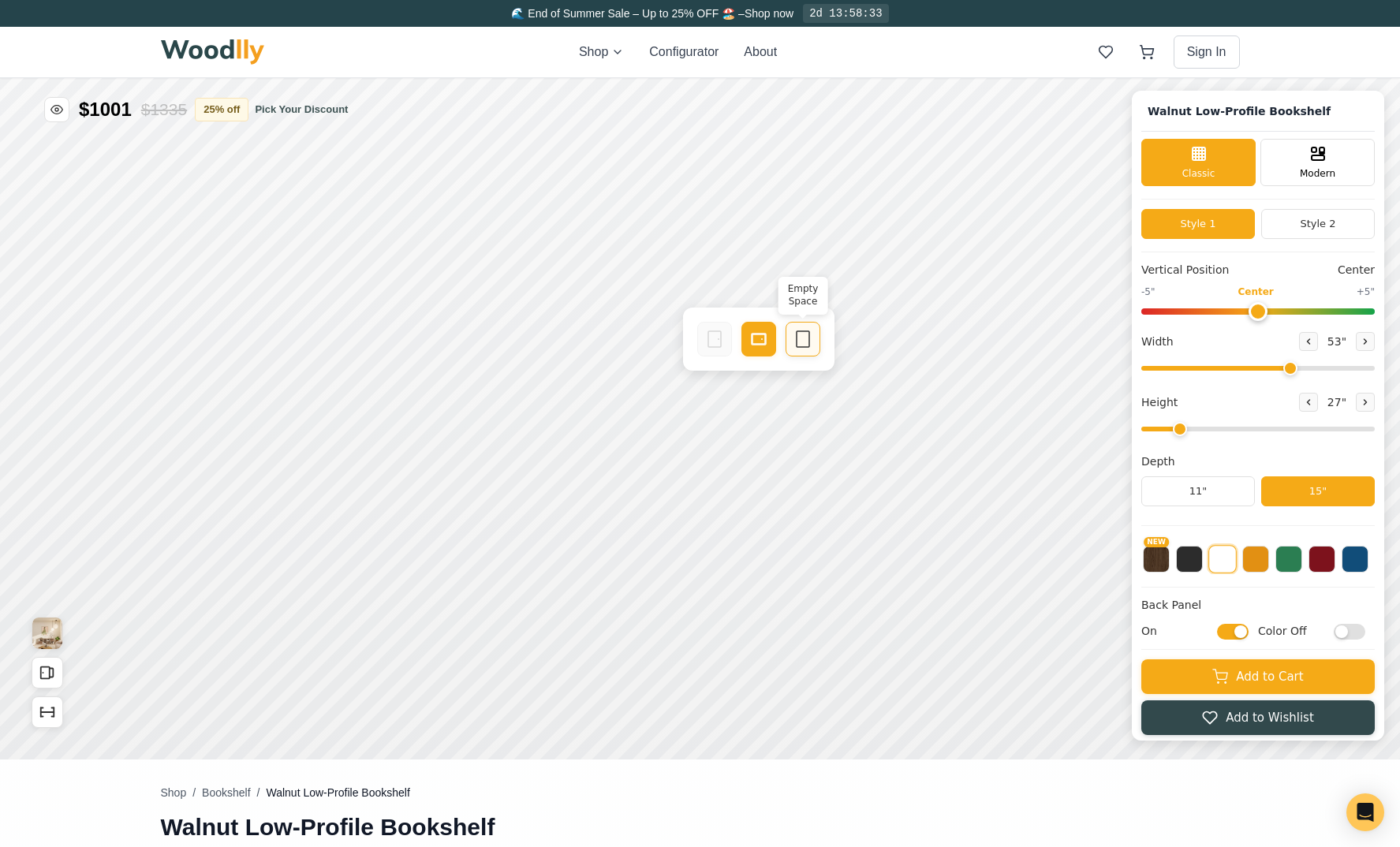
click at [805, 341] on icon at bounding box center [803, 339] width 19 height 19
click at [689, 342] on div "Empty Space" at bounding box center [679, 339] width 35 height 35
